Goal: Navigation & Orientation: Understand site structure

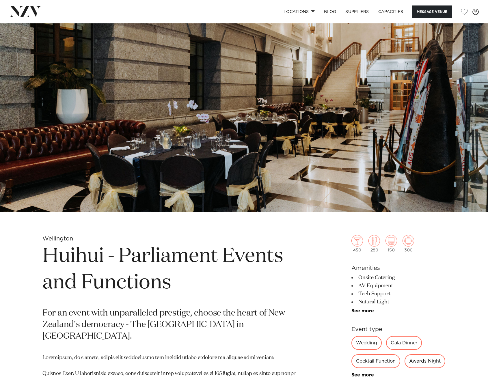
scroll to position [838, 0]
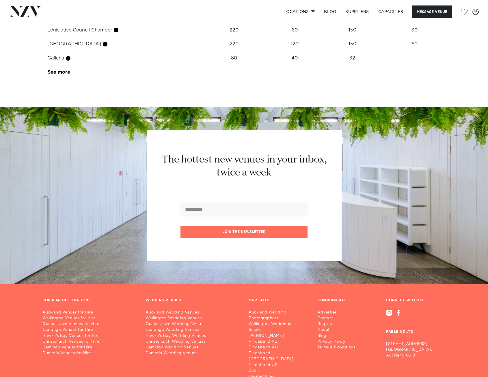
click at [60, 75] on link "See more" at bounding box center [70, 72] width 45 height 5
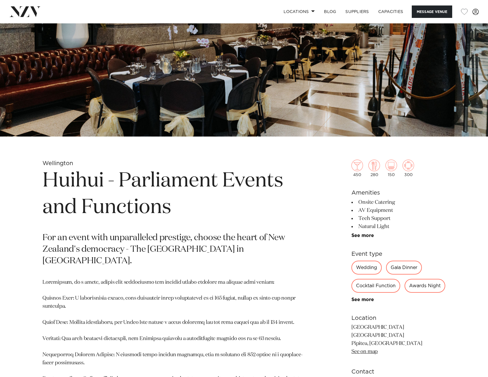
scroll to position [0, 0]
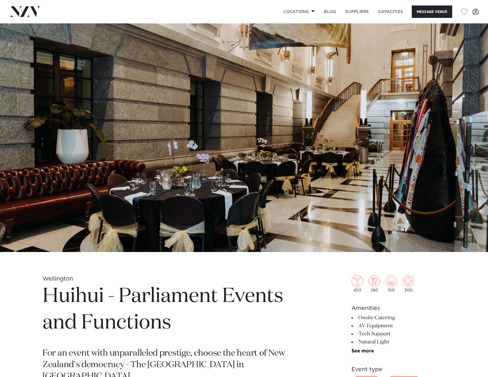
click at [27, 11] on img at bounding box center [25, 11] width 32 height 10
click at [315, 10] on link "Locations" at bounding box center [299, 11] width 40 height 12
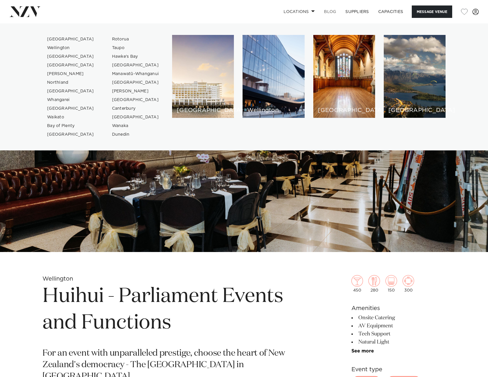
click at [332, 11] on link "BLOG" at bounding box center [330, 11] width 21 height 12
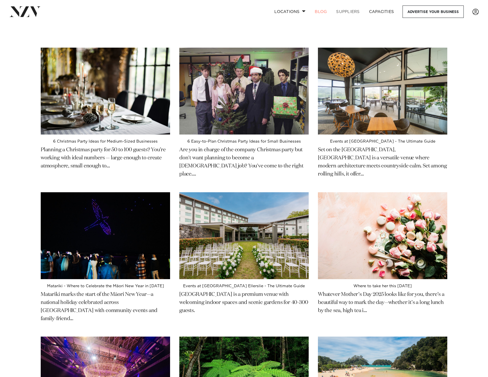
click at [348, 14] on link "SUPPLIERS" at bounding box center [348, 11] width 33 height 12
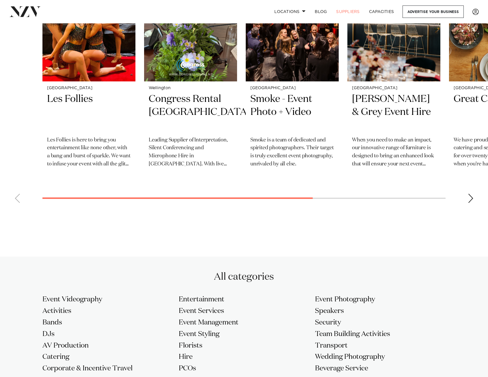
scroll to position [318, 0]
